Goal: Obtain resource: Download file/media

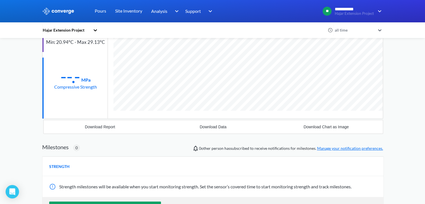
scroll to position [66, 0]
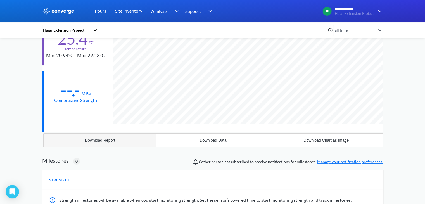
click at [101, 141] on div "Download Report" at bounding box center [100, 140] width 30 height 4
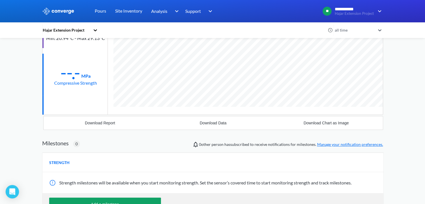
scroll to position [0, 0]
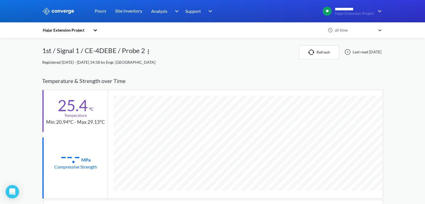
click at [72, 31] on div "Hajar Extension Project" at bounding box center [66, 30] width 48 height 6
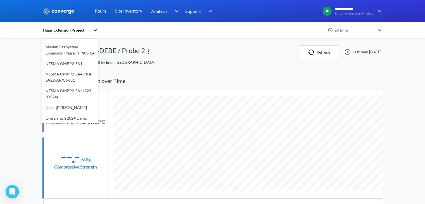
scroll to position [140, 0]
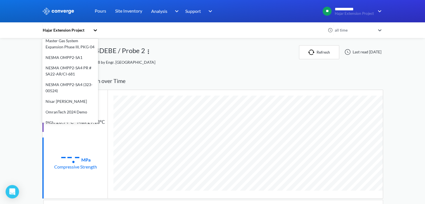
click at [68, 96] on div "Nisar [PERSON_NAME]" at bounding box center [70, 101] width 56 height 11
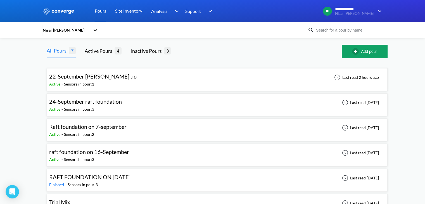
click at [82, 107] on div "Sensors in pour: 3" at bounding box center [79, 109] width 30 height 6
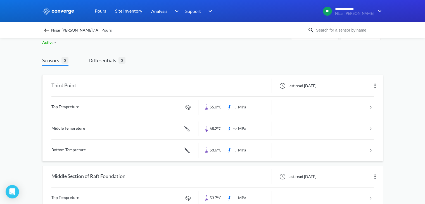
scroll to position [28, 0]
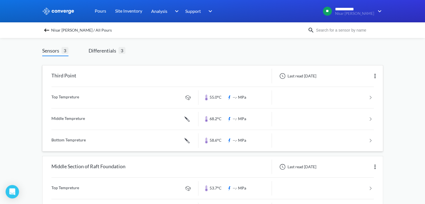
click at [206, 100] on link at bounding box center [212, 97] width 322 height 21
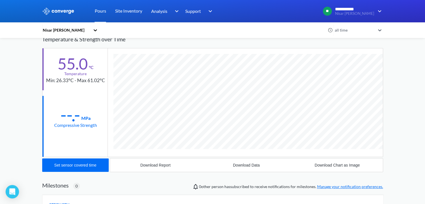
scroll to position [56, 0]
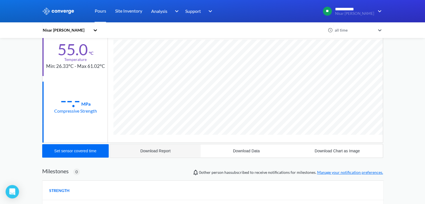
click at [153, 149] on div "Download Report" at bounding box center [155, 151] width 30 height 4
click at [253, 149] on div "Download Data" at bounding box center [246, 151] width 27 height 4
click at [323, 151] on div "Download Chart as Image" at bounding box center [337, 151] width 45 height 4
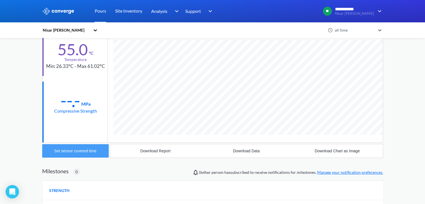
click at [87, 150] on div "Set sensor covered time" at bounding box center [75, 151] width 42 height 4
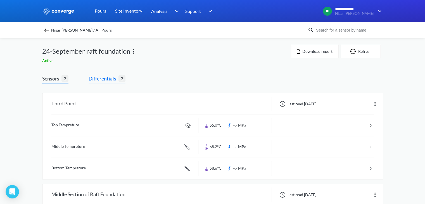
click at [106, 80] on span "Differentials" at bounding box center [104, 79] width 30 height 8
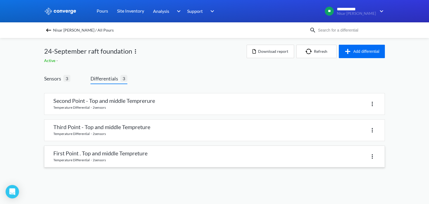
click at [106, 159] on link at bounding box center [214, 156] width 340 height 21
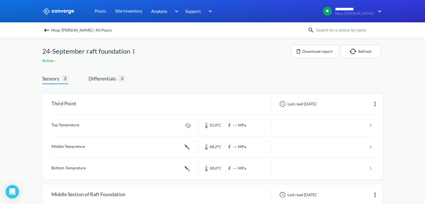
click at [50, 29] on img at bounding box center [46, 30] width 7 height 7
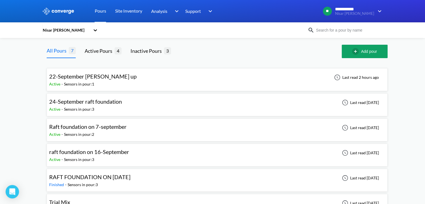
click at [204, 77] on div "22-September [PERSON_NAME] up Active - Sensors in pour: 1 Last read 2 hours ago" at bounding box center [217, 80] width 336 height 18
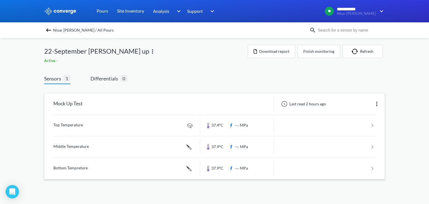
click at [60, 125] on link at bounding box center [214, 125] width 322 height 21
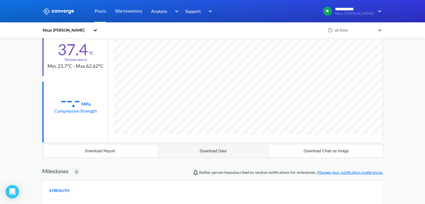
scroll to position [84, 0]
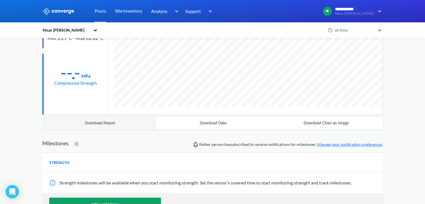
click at [116, 122] on button "Download Report" at bounding box center [100, 122] width 113 height 13
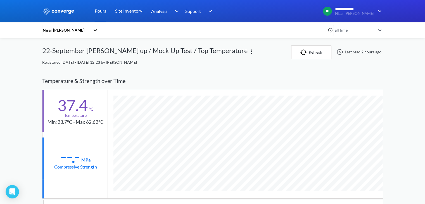
scroll to position [112, 0]
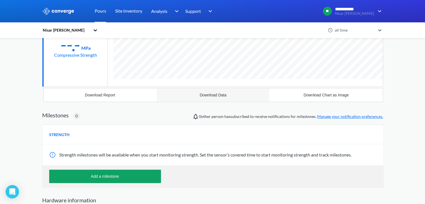
click at [225, 98] on button "Download Data" at bounding box center [212, 94] width 113 height 13
